Goal: Complete application form

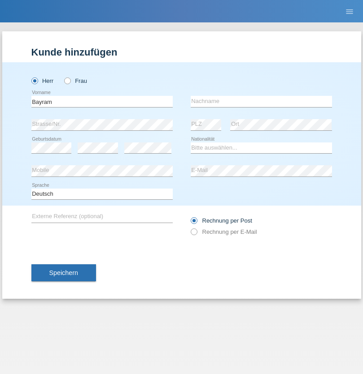
type input "Bayram"
click at [261, 101] on input "text" at bounding box center [261, 101] width 141 height 11
type input "Akhan"
select select "CH"
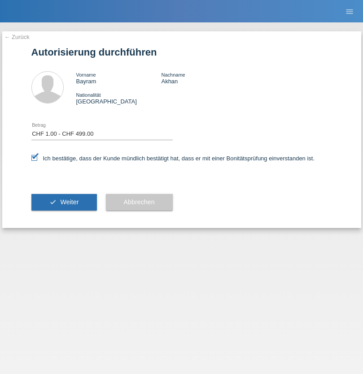
select select "1"
click at [64, 202] on span "Weiter" at bounding box center [69, 202] width 18 height 7
